Goal: Unclear

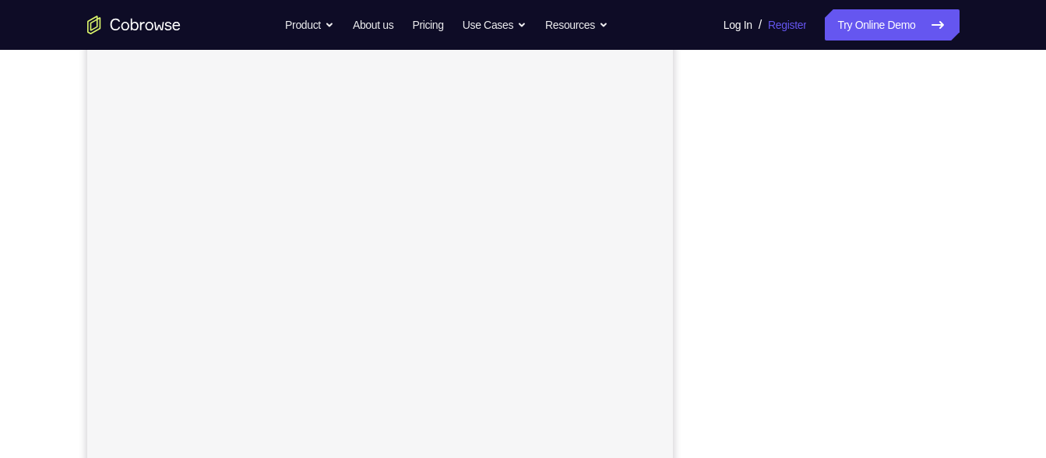
scroll to position [244, 0]
click at [699, 253] on div "Your Support Agent Your Customer Web iOS Android" at bounding box center [523, 193] width 872 height 575
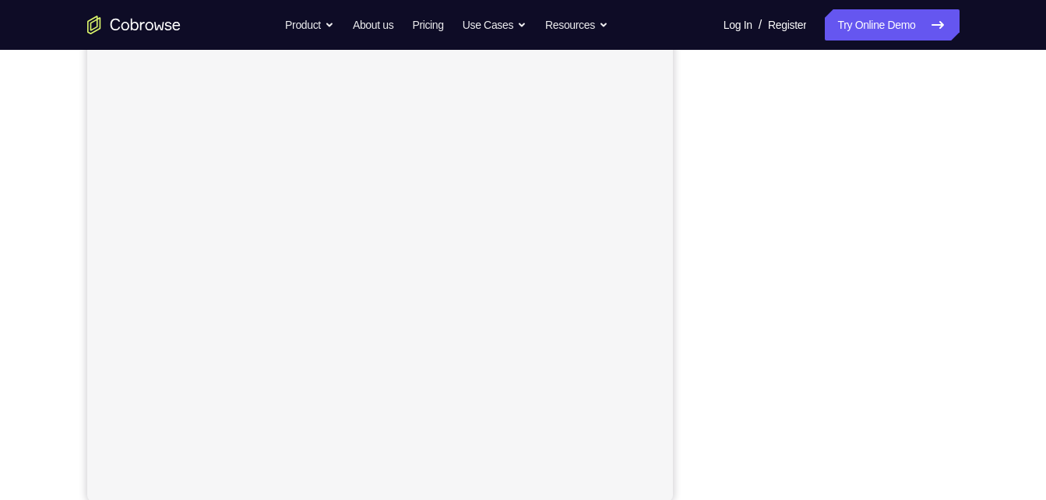
scroll to position [223, 0]
click at [697, 213] on div "Your Support Agent Your Customer Web iOS Android" at bounding box center [523, 213] width 872 height 575
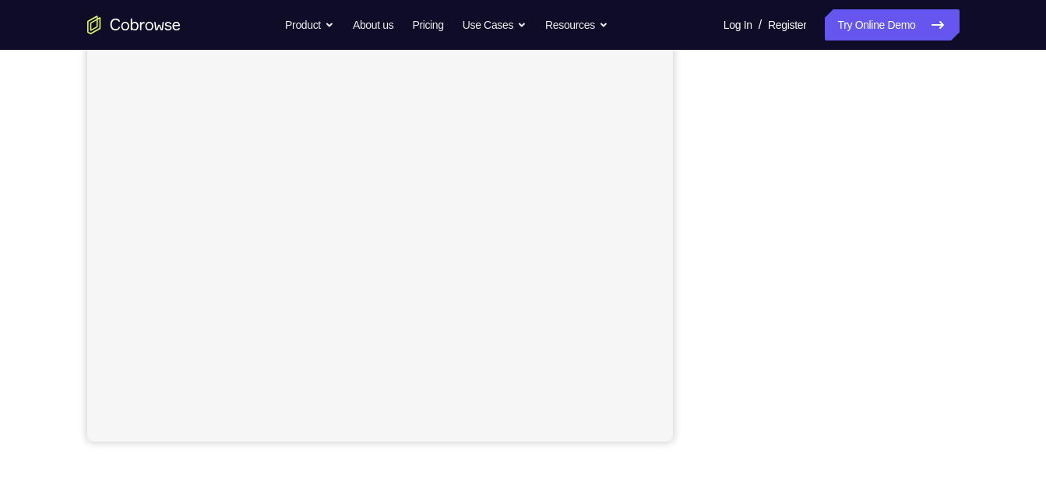
scroll to position [287, 0]
click at [708, 146] on div "Your Support Agent Your Customer Web iOS Android" at bounding box center [523, 149] width 872 height 575
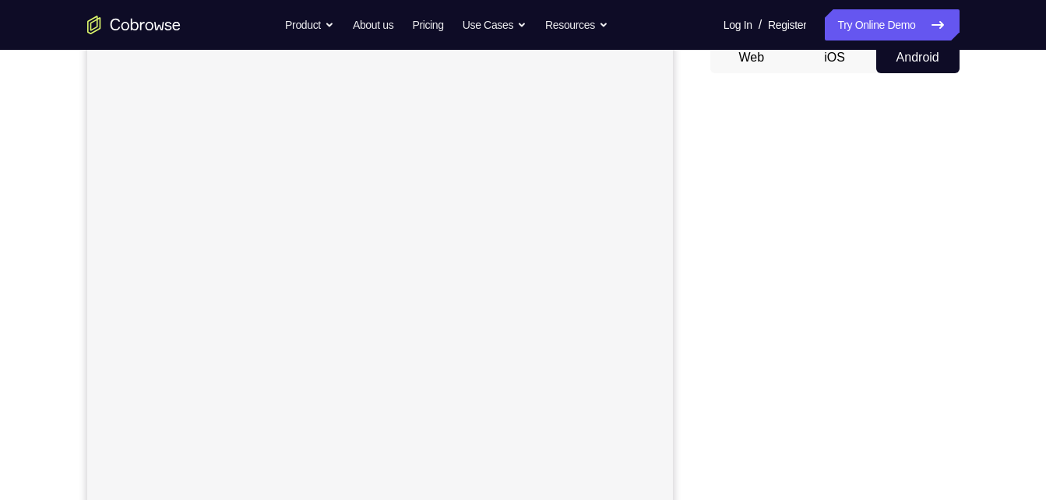
scroll to position [160, 0]
drag, startPoint x: 947, startPoint y: 415, endPoint x: 688, endPoint y: 264, distance: 300.1
click at [688, 264] on div "Your Support Agent Your Customer Web iOS Android" at bounding box center [523, 277] width 872 height 575
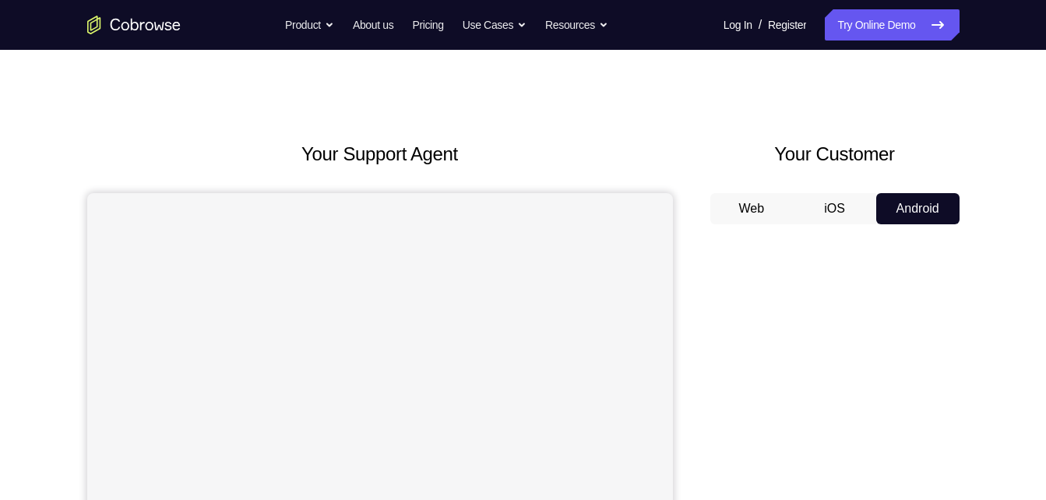
scroll to position [0, 0]
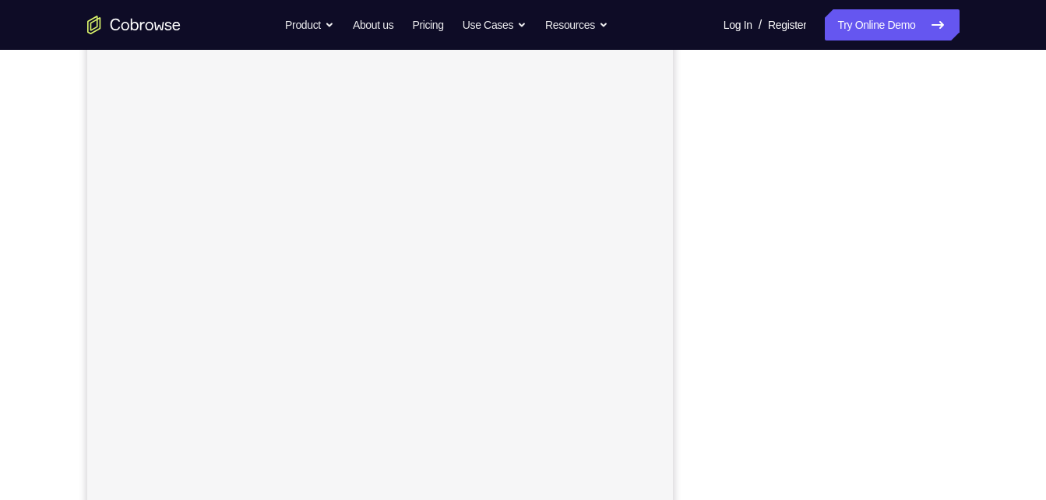
scroll to position [207, 0]
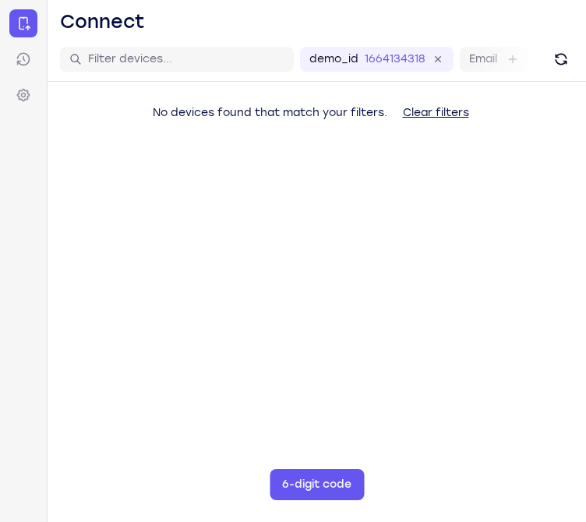
click at [333, 140] on div "No devices found that match your filters. Clear filters" at bounding box center [317, 142] width 538 height 121
